Goal: Ask a question

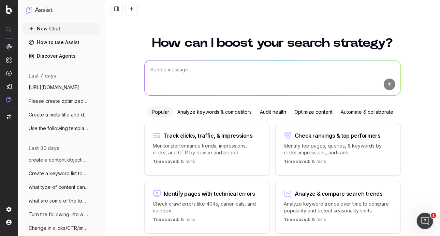
scroll to position [23, 0]
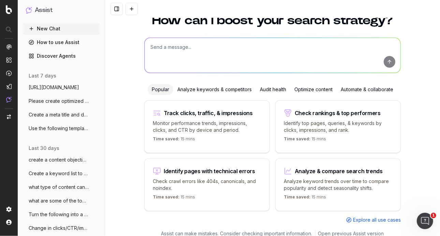
click at [63, 125] on span "Use the following template: SEO Summary" at bounding box center [59, 128] width 60 height 7
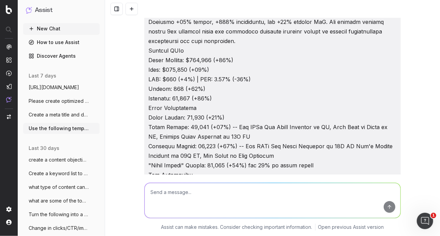
click at [219, 194] on textarea at bounding box center [273, 200] width 256 height 35
type textarea "Can you list out the metrics and remove the data points?"
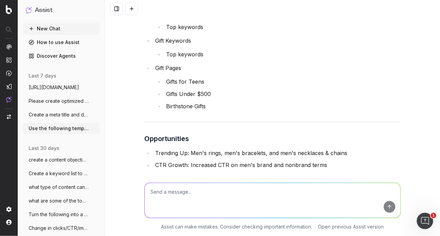
scroll to position [3740, 0]
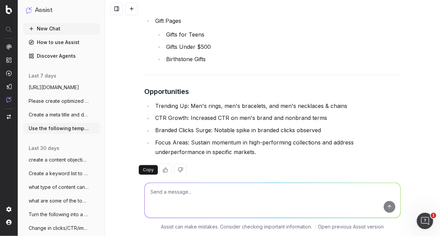
click at [151, 164] on button at bounding box center [150, 170] width 12 height 12
